Goal: Task Accomplishment & Management: Use online tool/utility

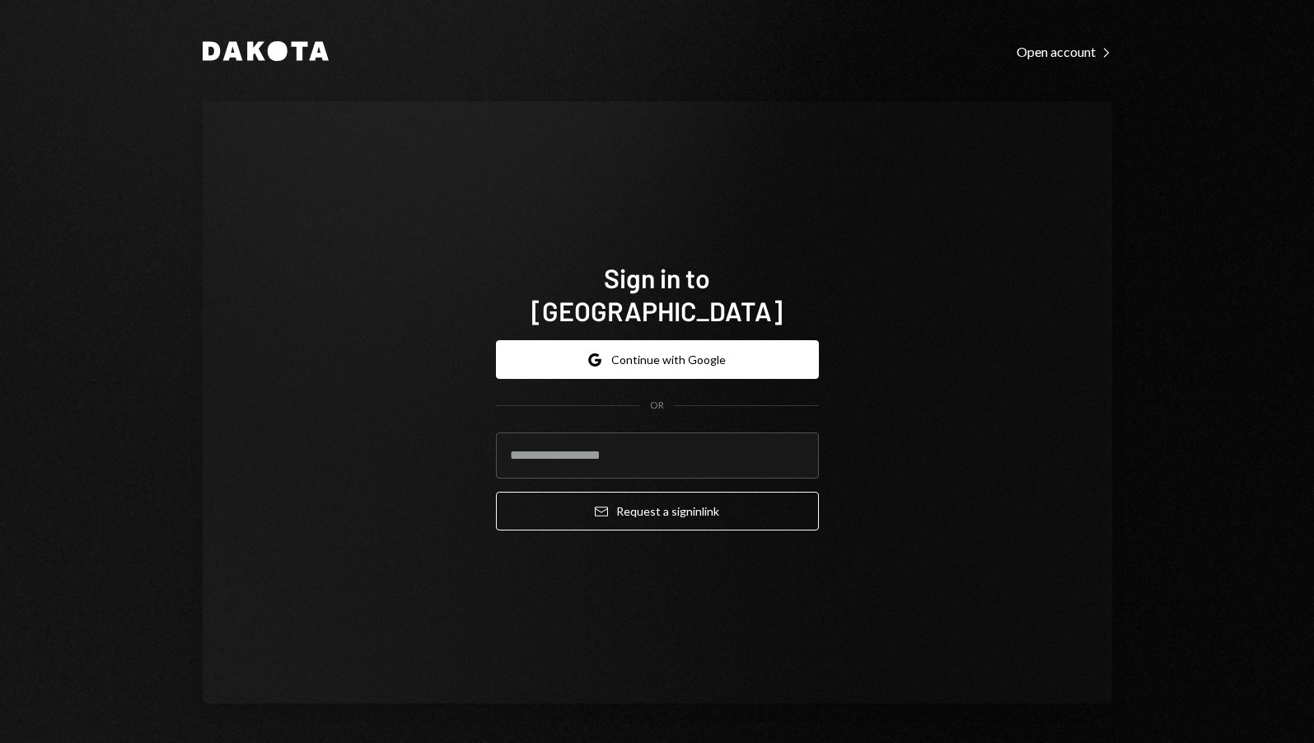
click at [799, 203] on div "Sign in to [GEOGRAPHIC_DATA] Google Continue with Google OR Email Request a sig…" at bounding box center [658, 402] width 910 height 602
click at [580, 444] on input "email" at bounding box center [657, 456] width 323 height 46
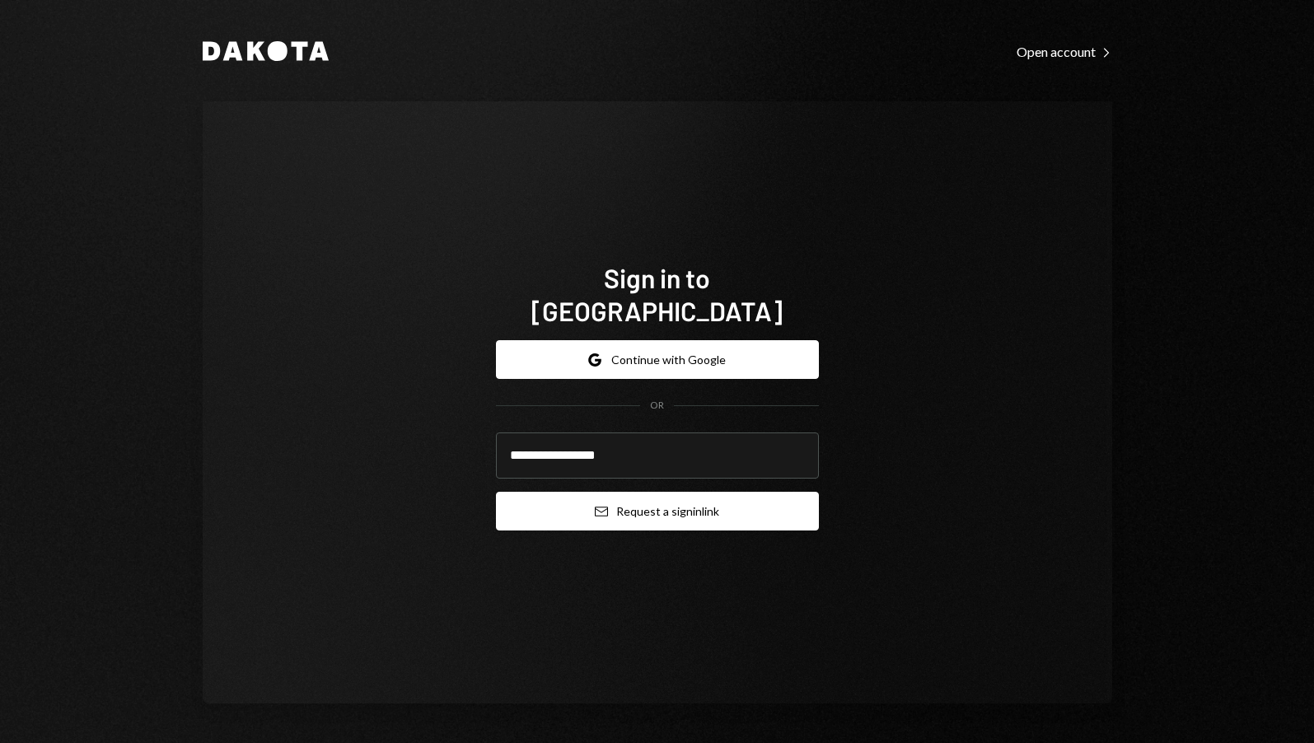
type input "**********"
click at [669, 492] on button "Email Request a sign in link" at bounding box center [657, 511] width 323 height 39
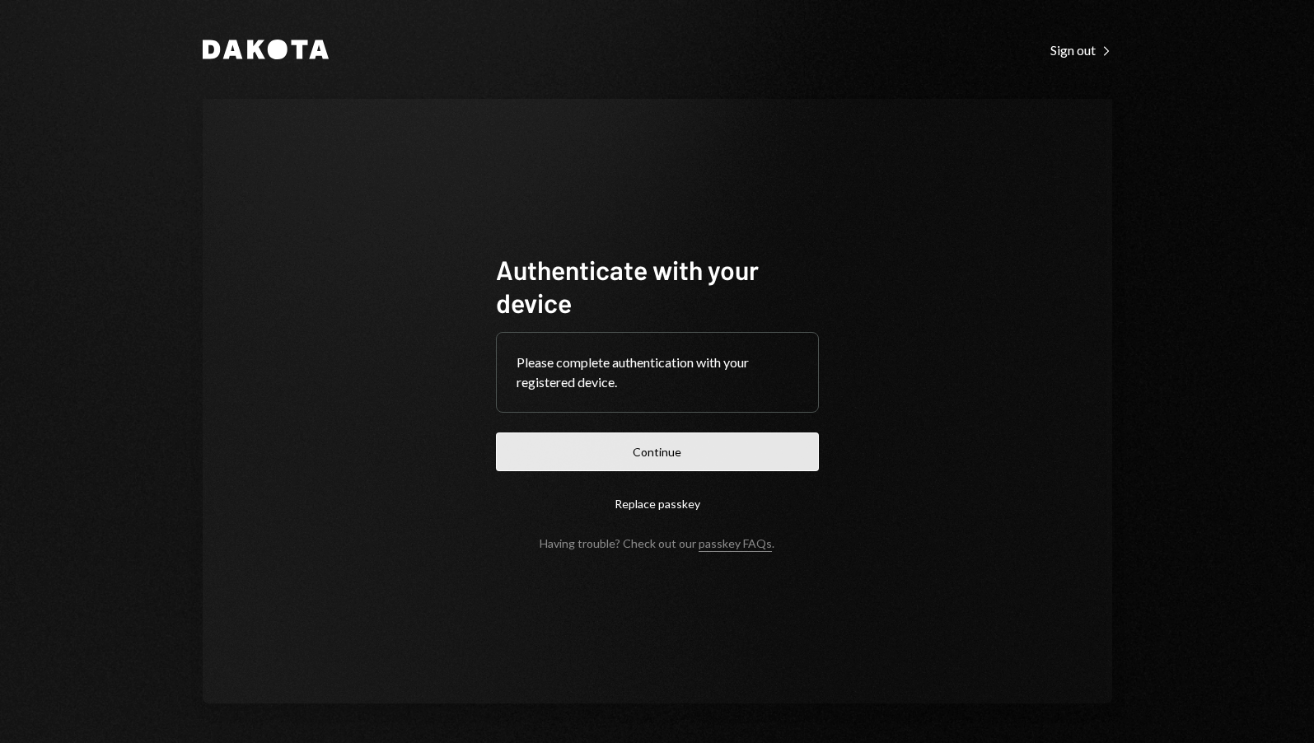
click at [652, 447] on button "Continue" at bounding box center [657, 452] width 323 height 39
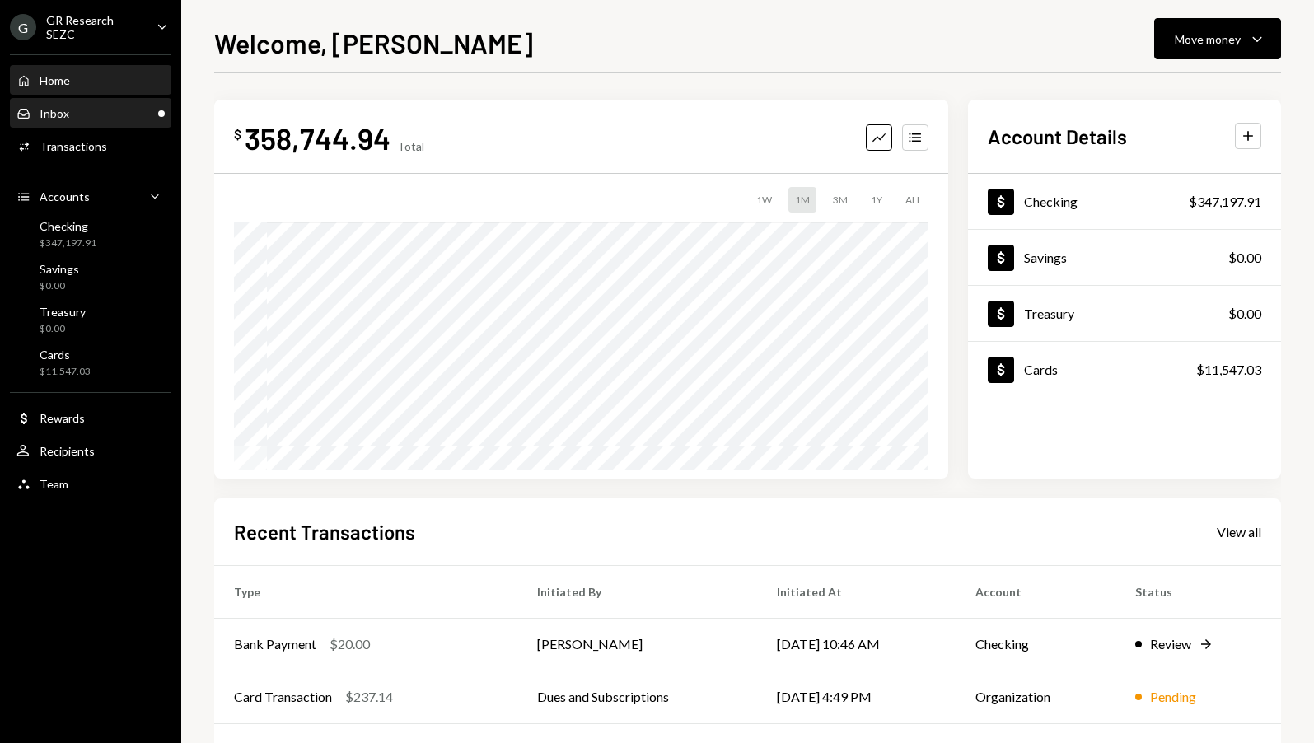
click at [66, 114] on div "Inbox" at bounding box center [55, 113] width 30 height 14
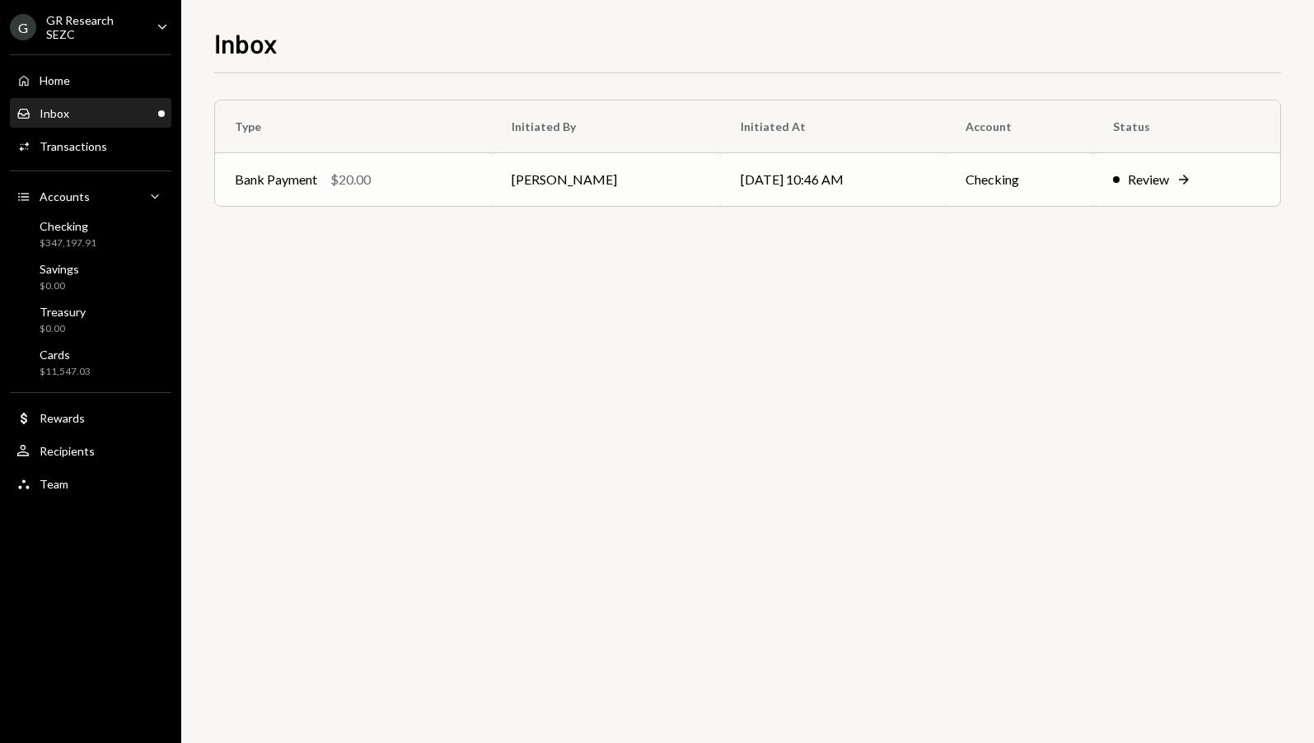
click at [1192, 179] on icon "Right Arrow" at bounding box center [1184, 179] width 16 height 16
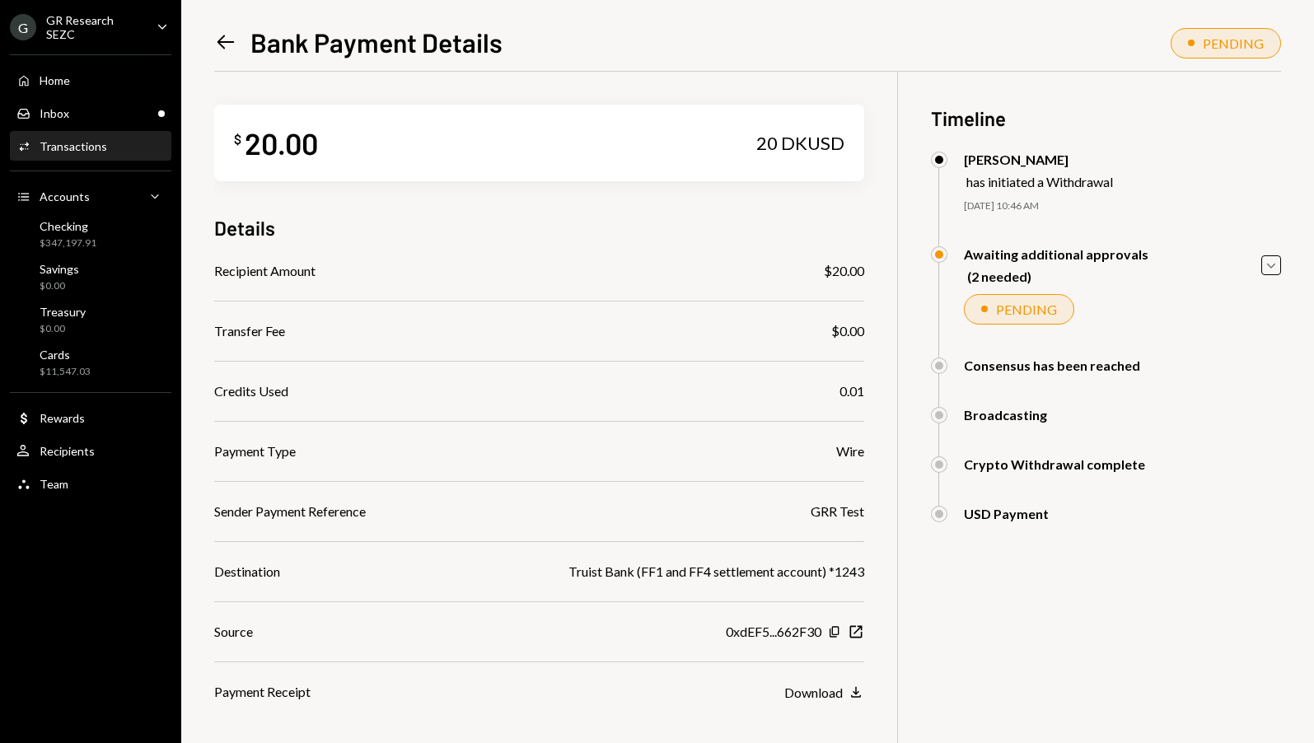
scroll to position [103, 0]
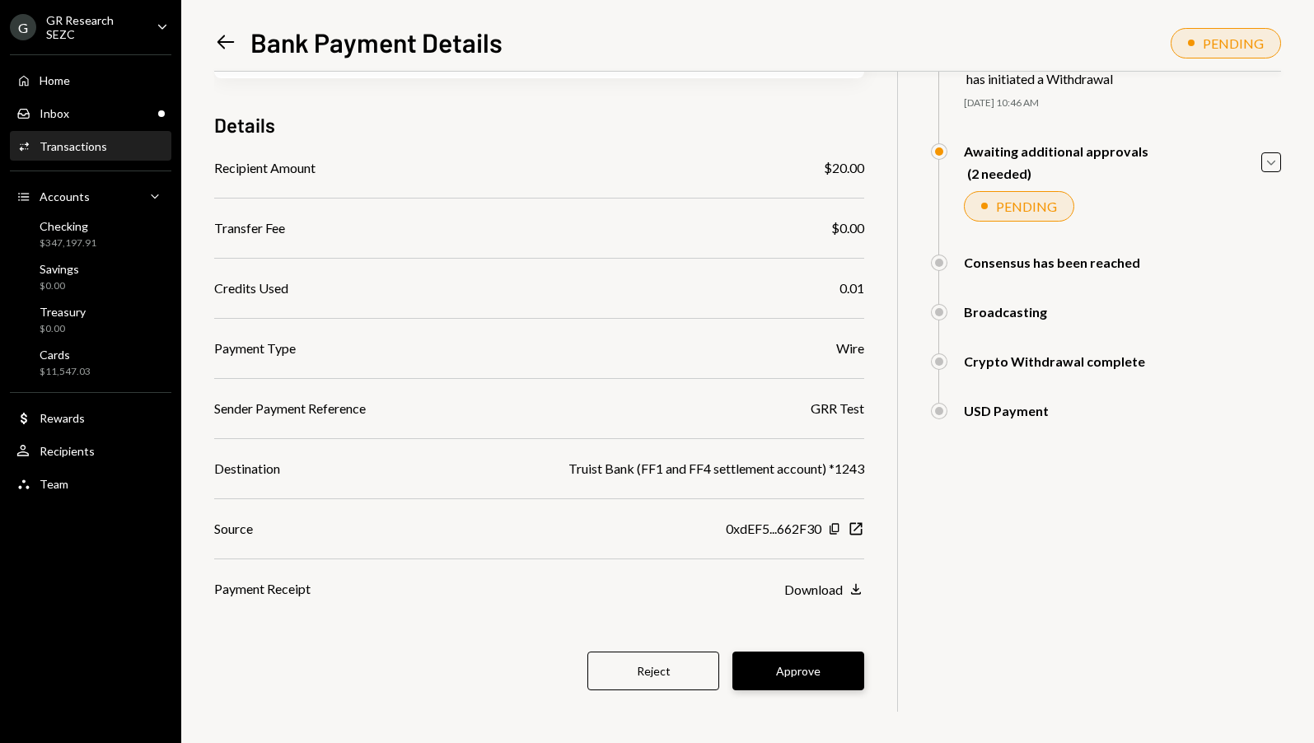
click at [792, 666] on button "Approve" at bounding box center [798, 671] width 132 height 39
